Goal: Task Accomplishment & Management: Manage account settings

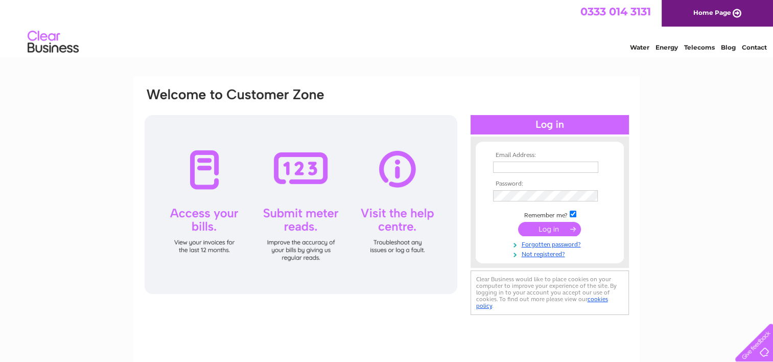
type input "treasures.nursery@googlemail.com"
click at [551, 230] on input "submit" at bounding box center [549, 229] width 63 height 14
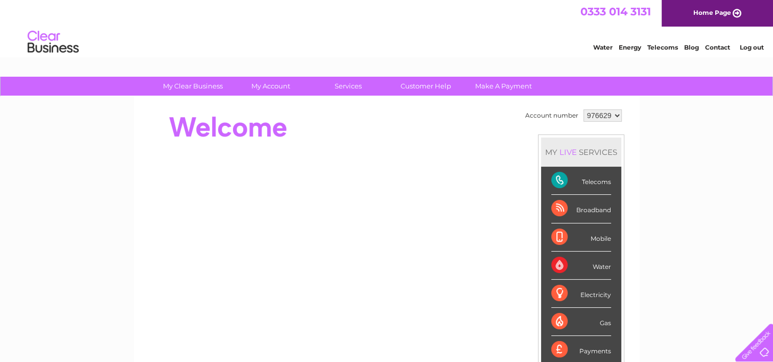
click at [606, 119] on select "976629" at bounding box center [603, 115] width 38 height 12
click at [662, 127] on div "My Clear Business Login Details My Details My Preferences Link Account My Accou…" at bounding box center [386, 364] width 773 height 575
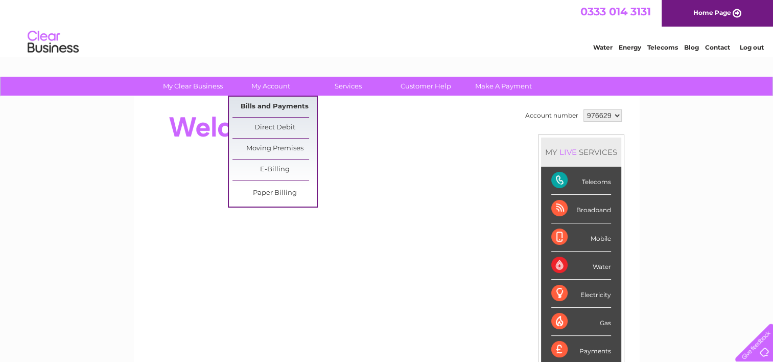
click at [282, 103] on link "Bills and Payments" at bounding box center [275, 107] width 84 height 20
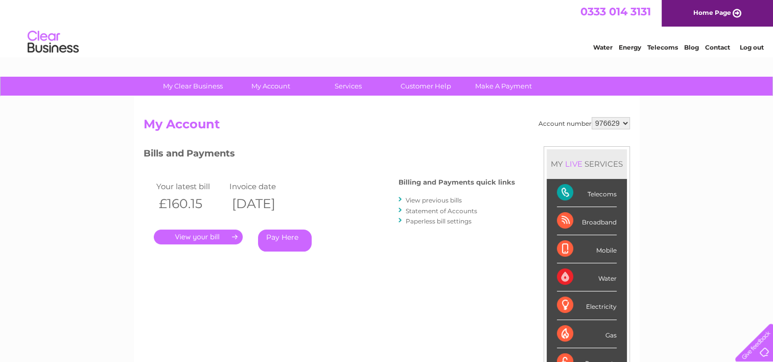
click at [208, 231] on link "." at bounding box center [198, 237] width 89 height 15
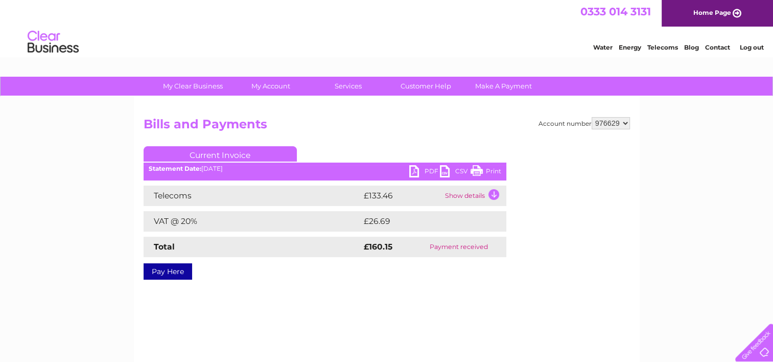
click at [426, 168] on link "PDF" at bounding box center [424, 172] width 31 height 15
